Goal: Task Accomplishment & Management: Manage account settings

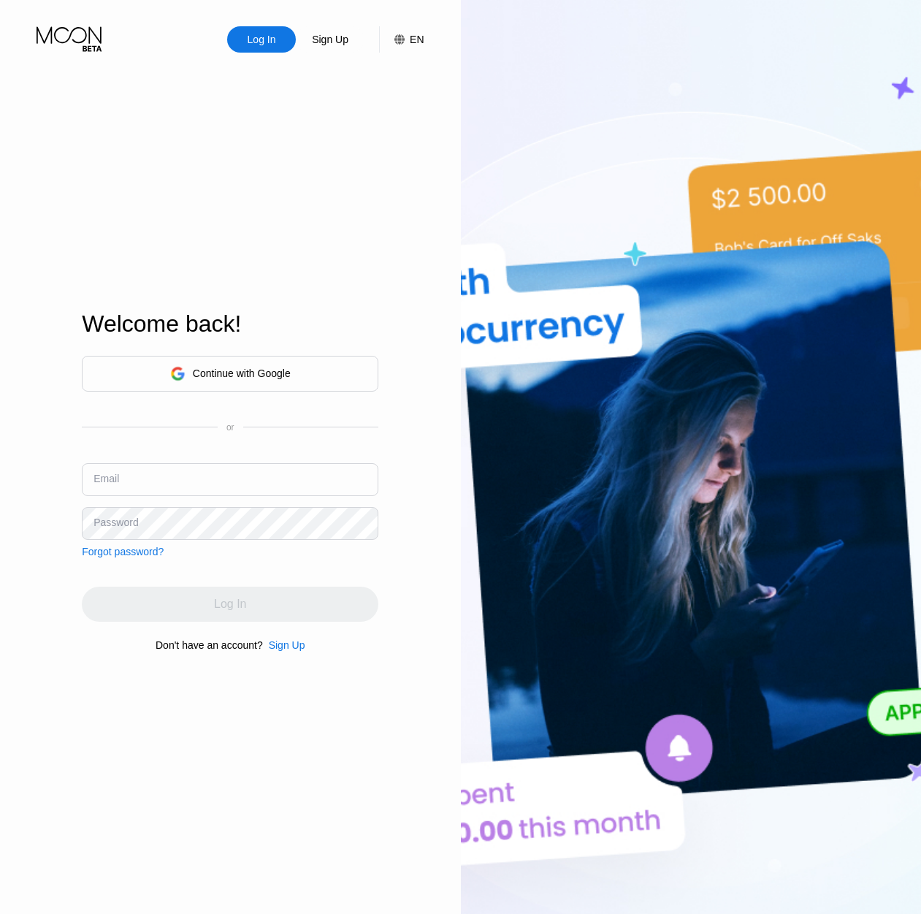
click at [180, 470] on input "text" at bounding box center [230, 479] width 297 height 33
type input "[EMAIL_ADDRESS][DOMAIN_NAME]"
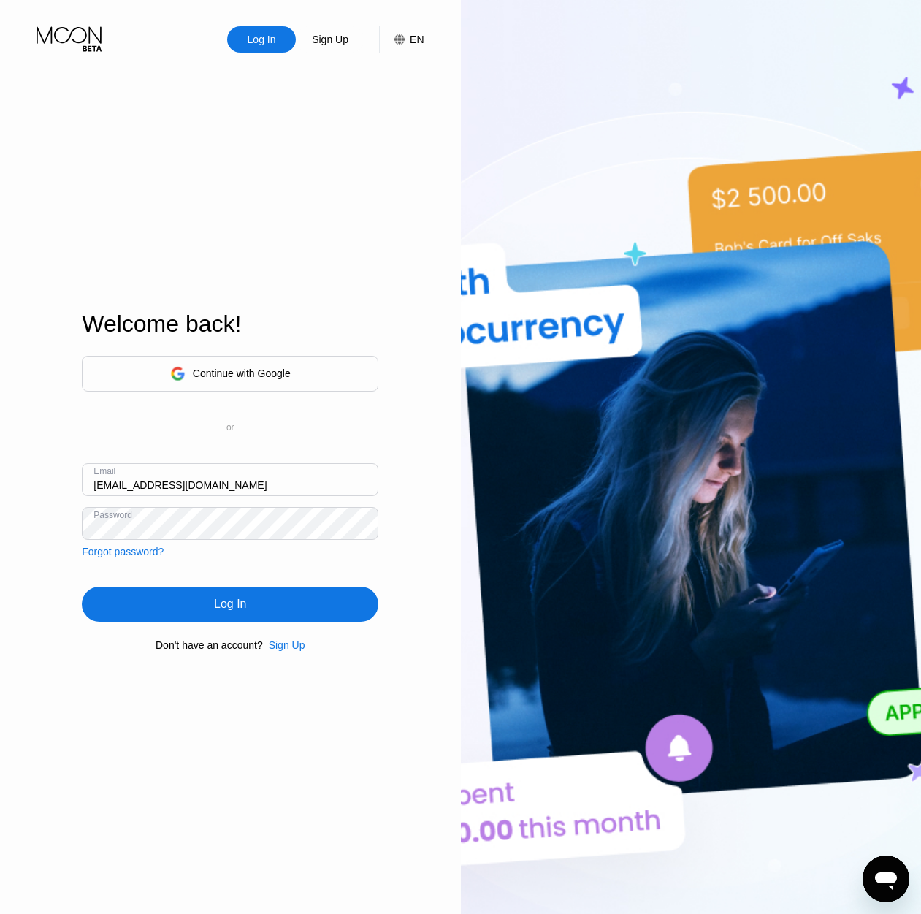
click at [240, 595] on div "Log In" at bounding box center [230, 604] width 297 height 35
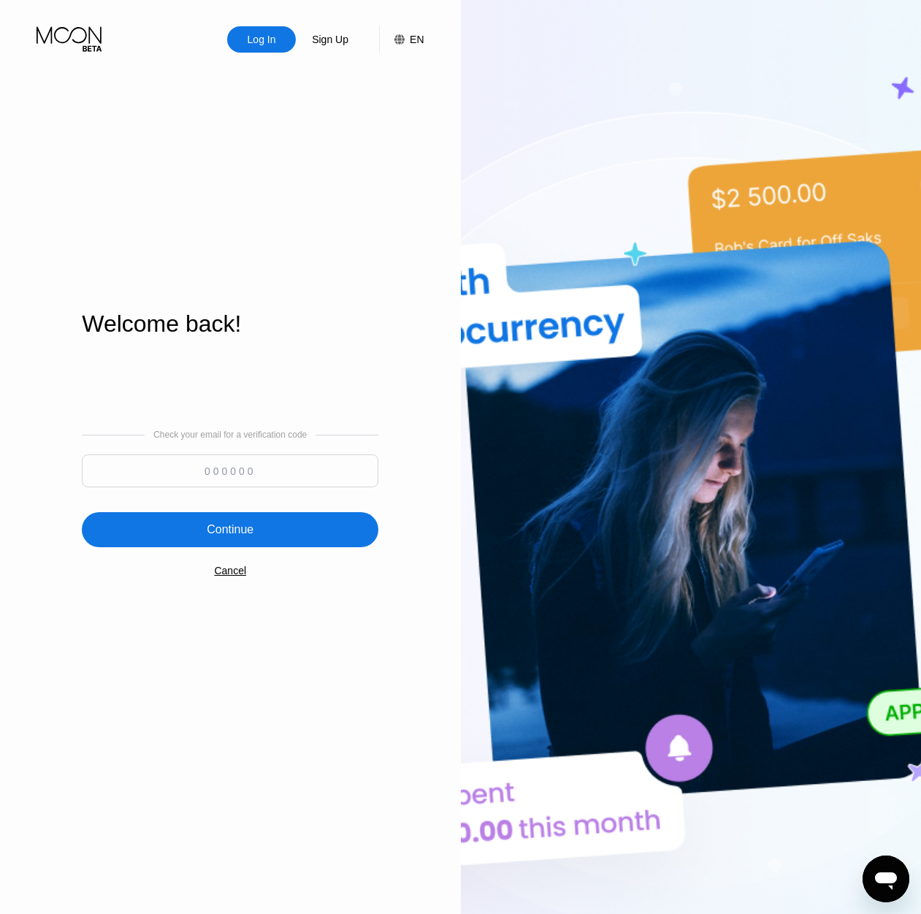
click at [86, 484] on input at bounding box center [230, 470] width 297 height 33
type input "856542"
click at [183, 536] on div "Continue" at bounding box center [230, 529] width 297 height 35
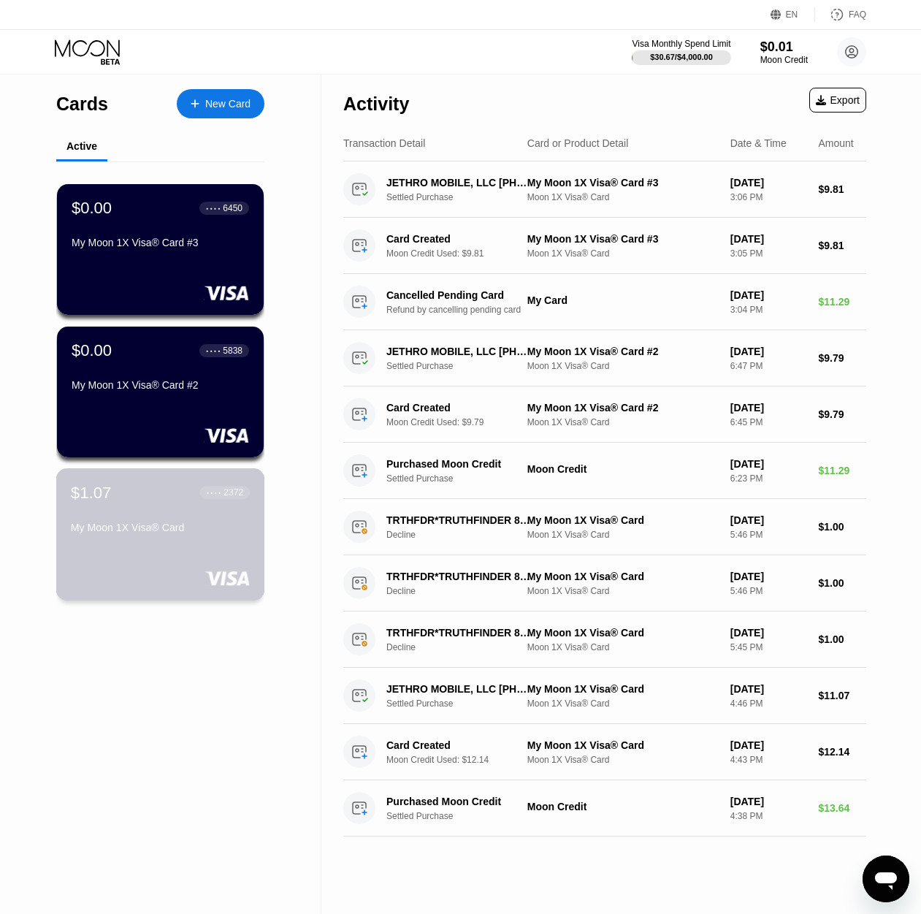
click at [170, 579] on div at bounding box center [160, 577] width 179 height 15
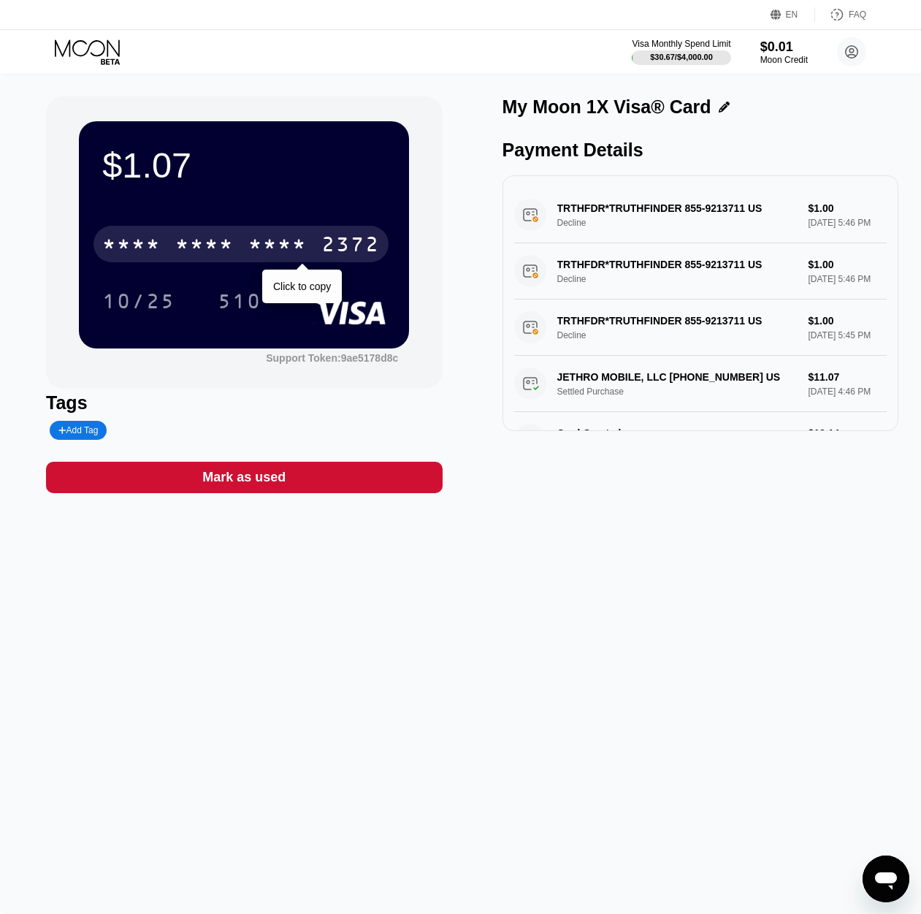
click at [332, 243] on div "2372" at bounding box center [350, 245] width 58 height 23
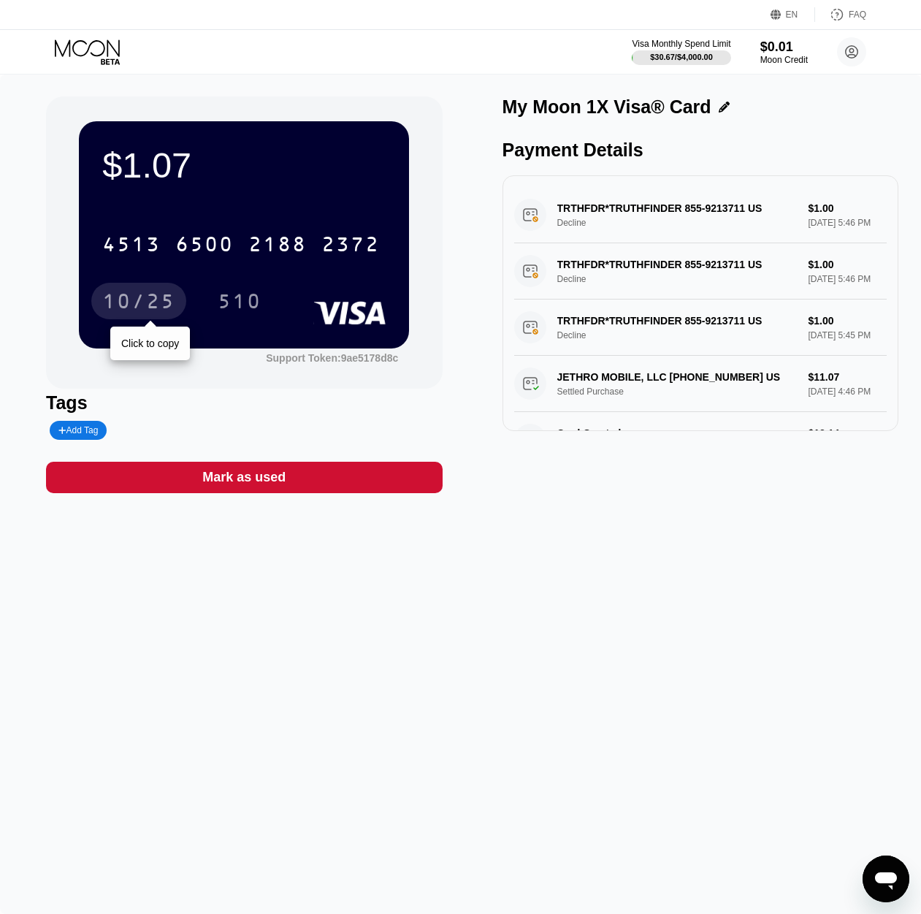
click at [157, 294] on div "10/25" at bounding box center [138, 302] width 73 height 23
